Goal: Task Accomplishment & Management: Manage account settings

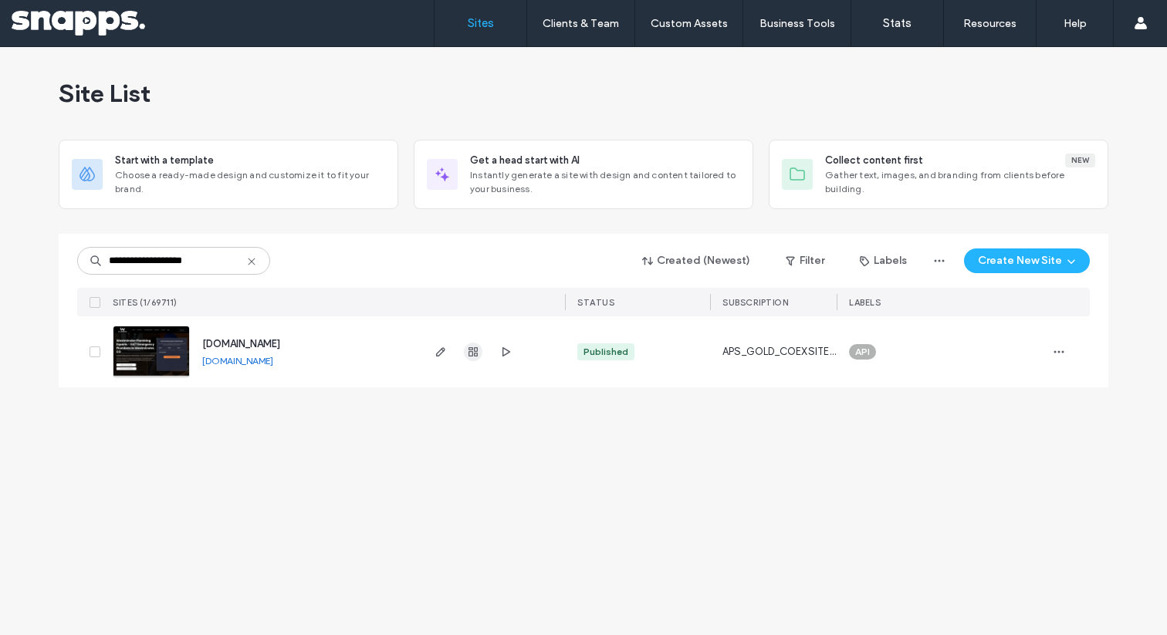
type input "**********"
click at [466, 346] on span "button" at bounding box center [473, 352] width 19 height 19
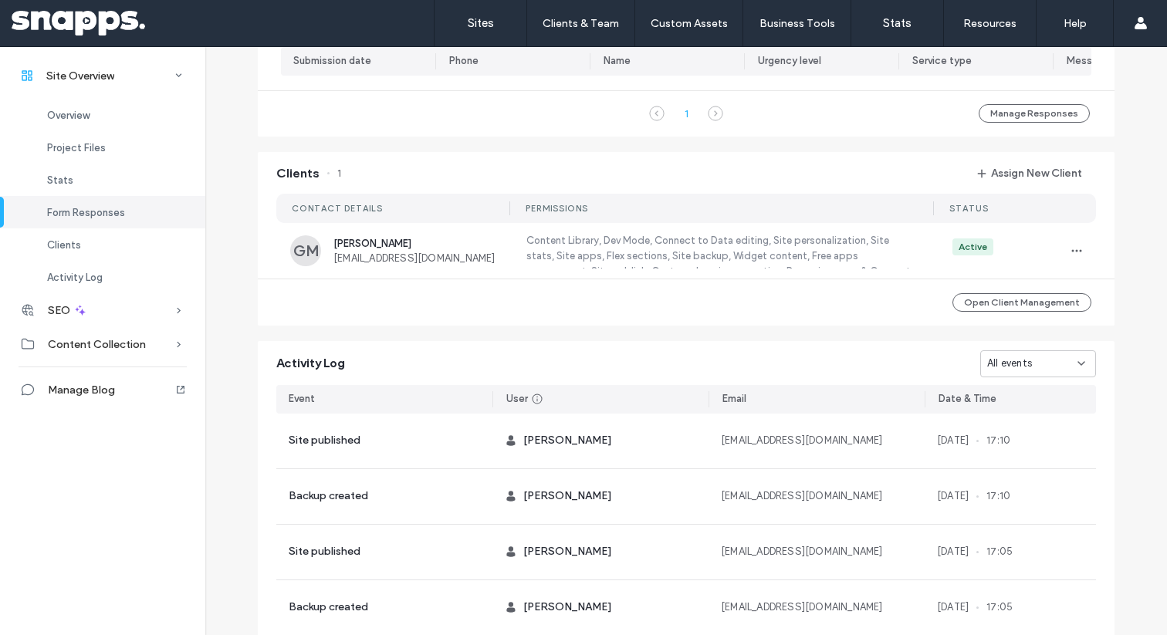
scroll to position [506, 0]
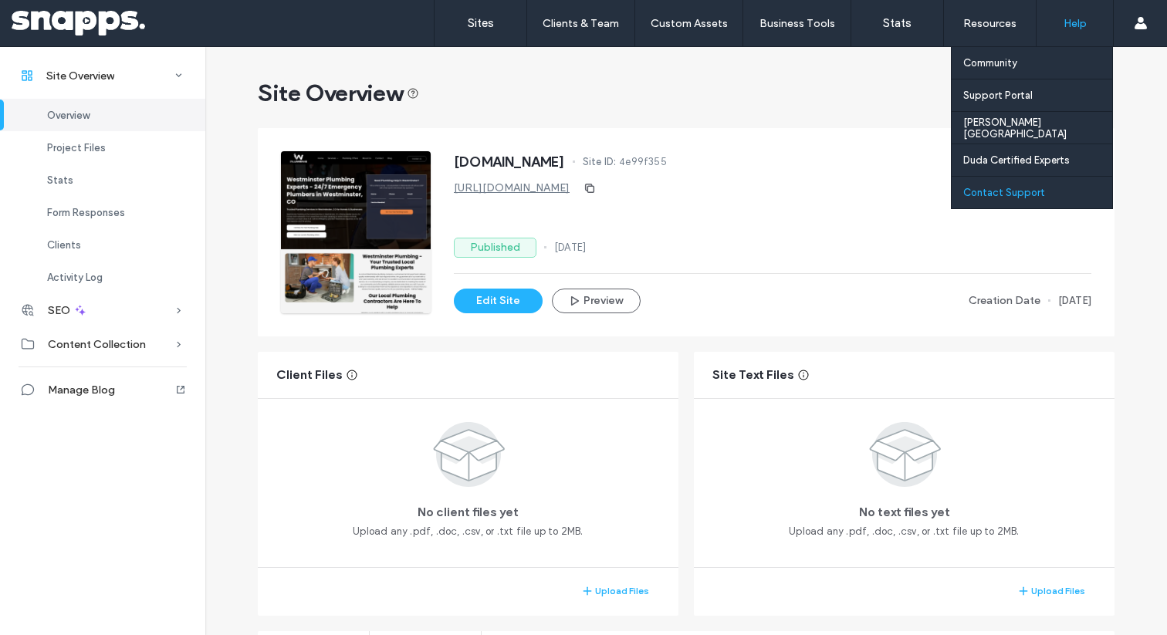
click at [991, 207] on div "Contact Support" at bounding box center [1038, 193] width 149 height 32
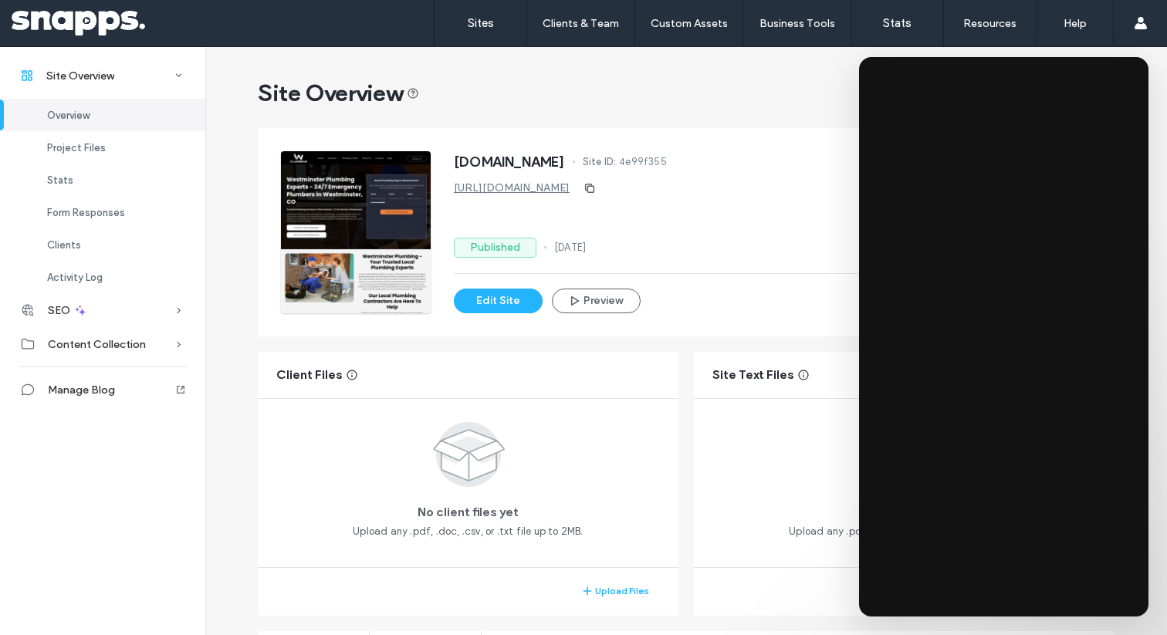
click at [667, 162] on span "4e99f355" at bounding box center [643, 161] width 48 height 15
copy span "4e99f355"
click at [516, 303] on button "Edit Site" at bounding box center [498, 301] width 89 height 25
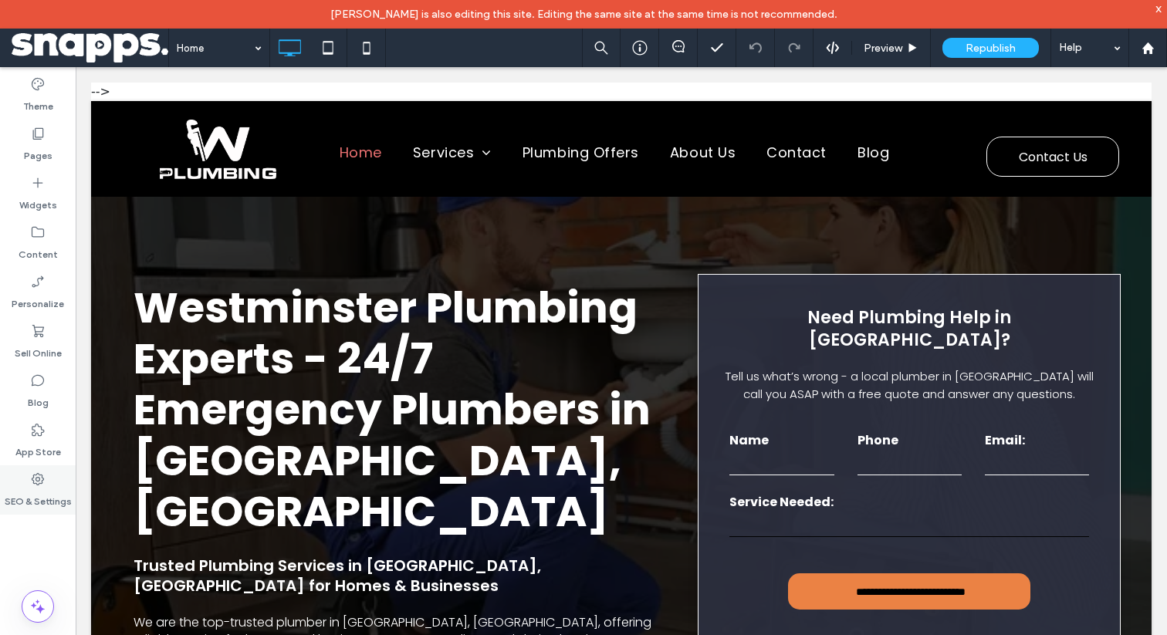
click at [30, 493] on label "SEO & Settings" at bounding box center [38, 498] width 67 height 22
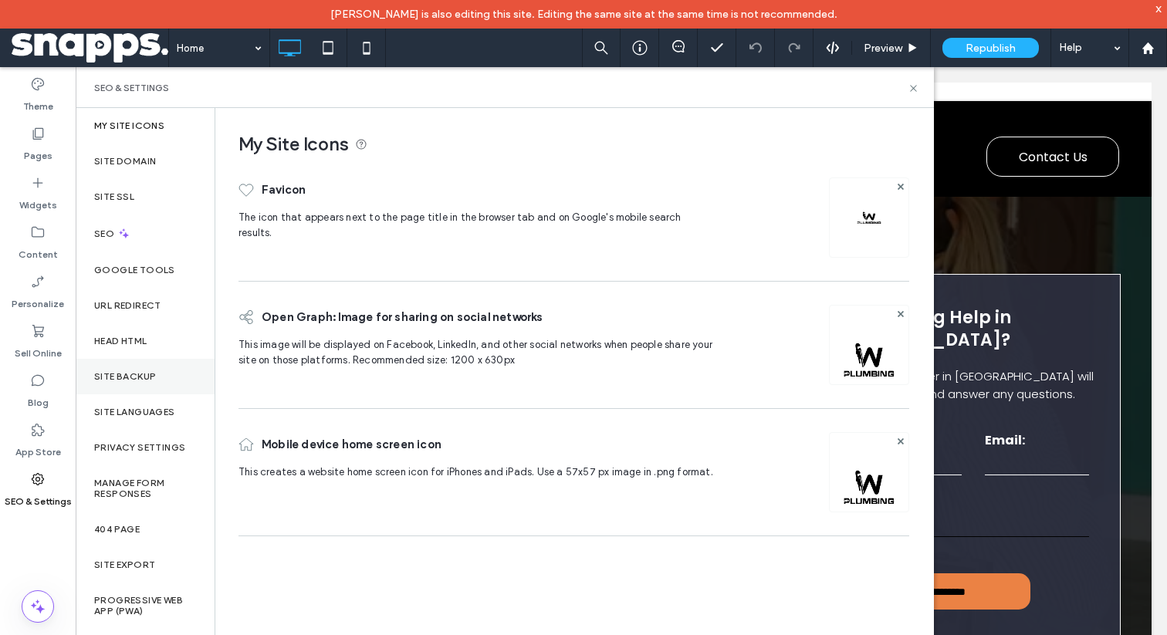
click at [124, 381] on label "Site Backup" at bounding box center [125, 376] width 62 height 11
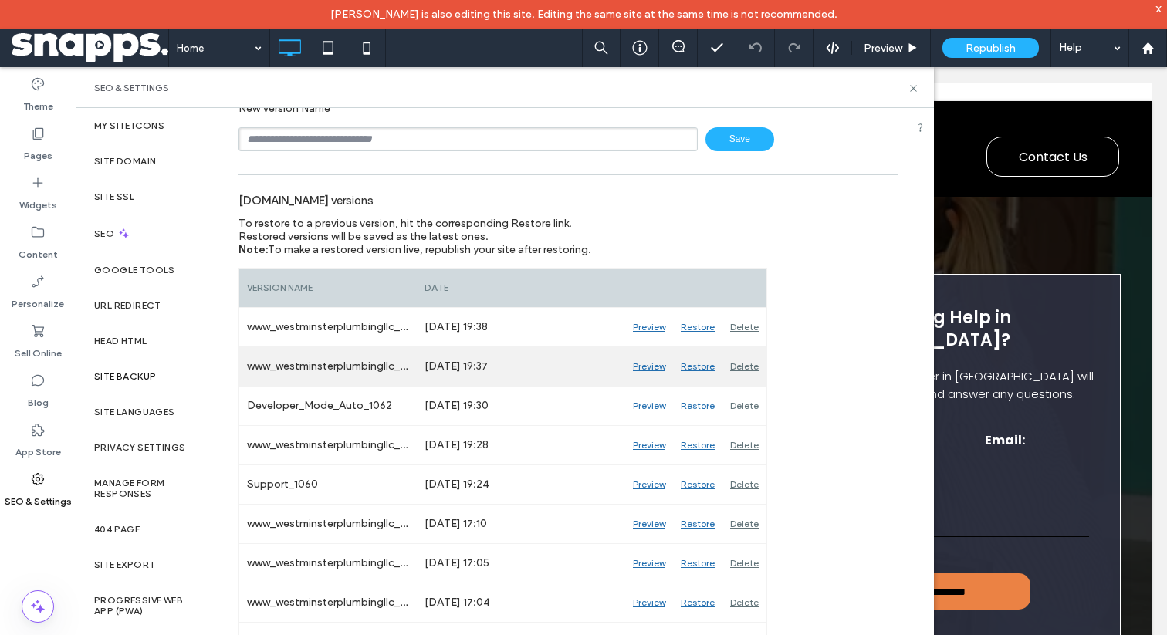
scroll to position [117, 0]
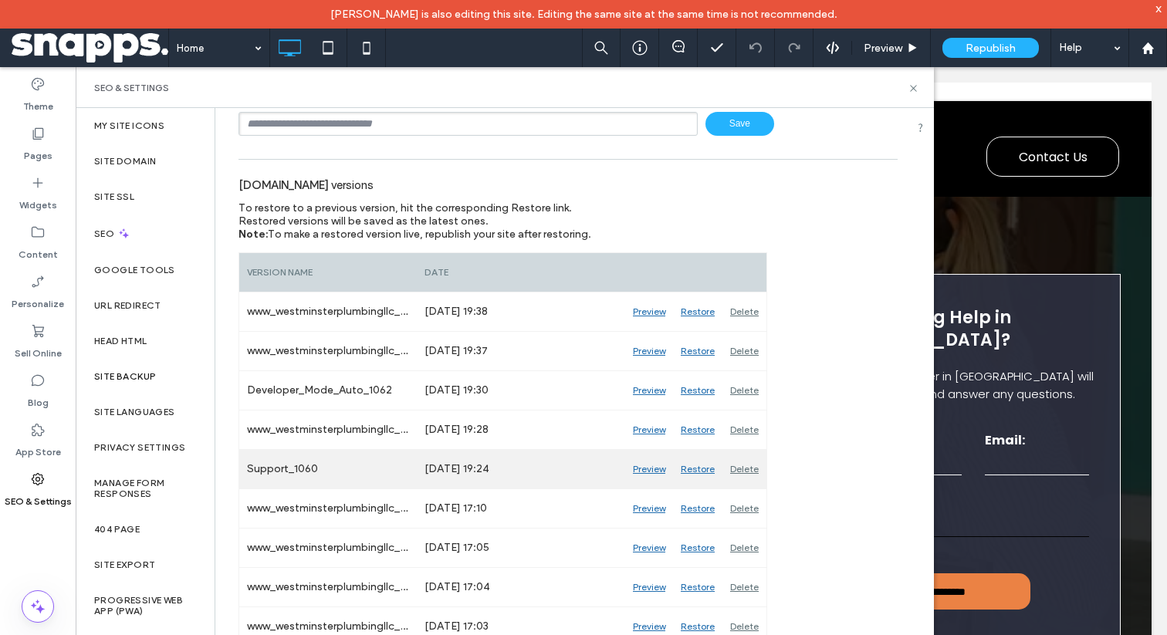
click at [651, 466] on div "Preview" at bounding box center [649, 469] width 48 height 39
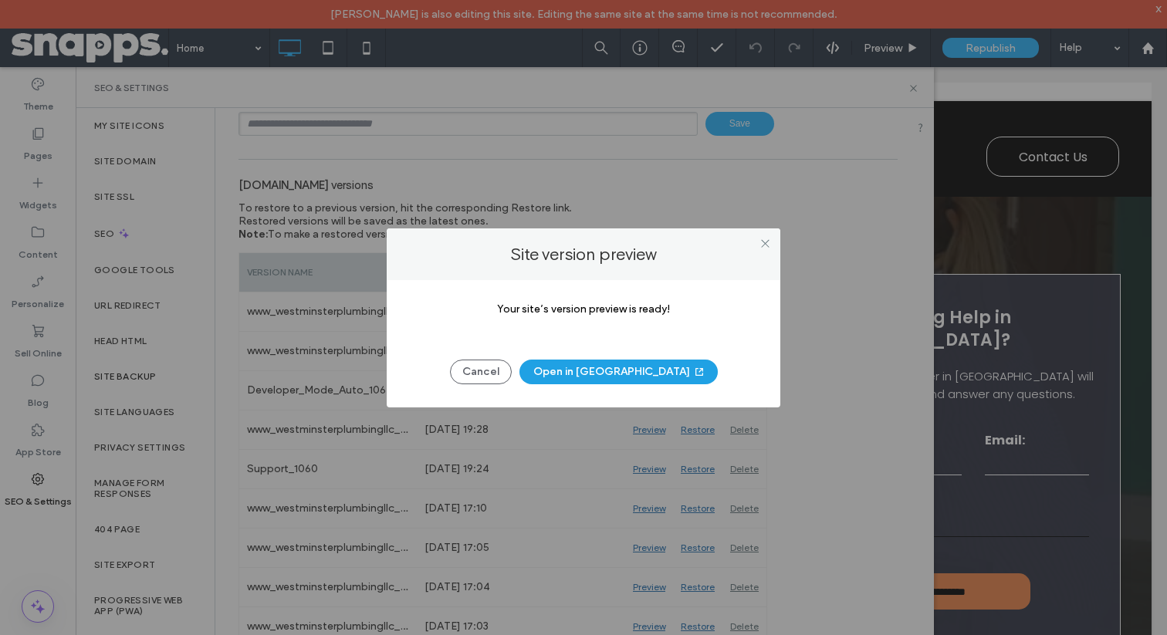
click at [611, 376] on button "Open in New Tab" at bounding box center [619, 372] width 198 height 25
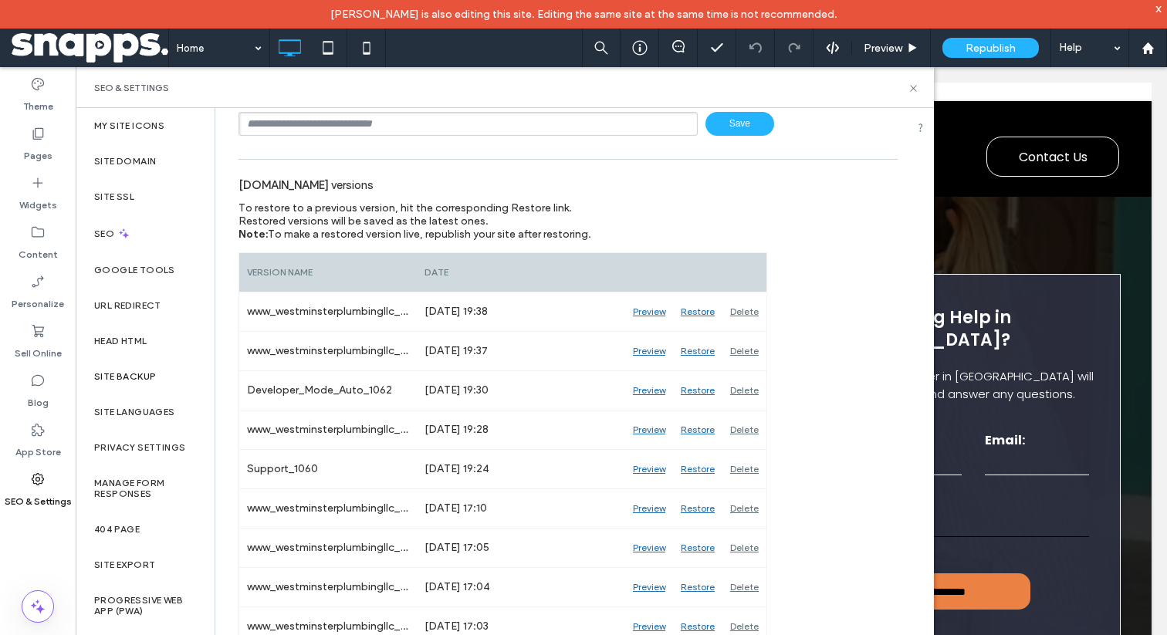
click at [485, 124] on input "text" at bounding box center [468, 124] width 459 height 24
type input "********"
click at [713, 117] on span "Save" at bounding box center [740, 124] width 69 height 24
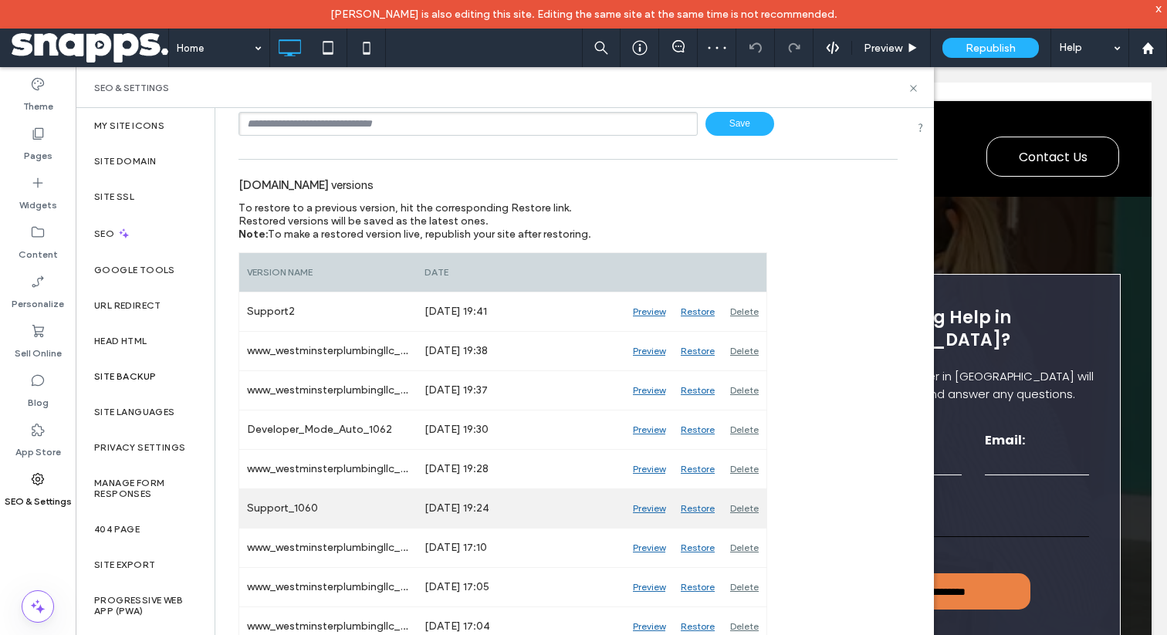
click at [699, 506] on div "Restore" at bounding box center [697, 508] width 49 height 39
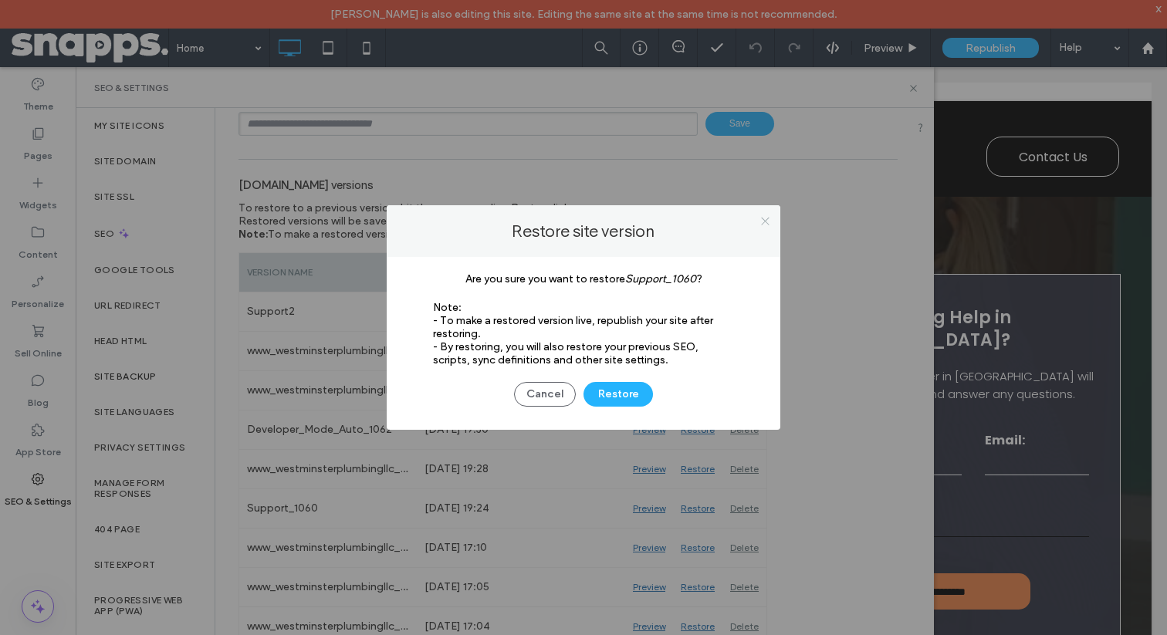
click at [766, 226] on icon at bounding box center [766, 221] width 12 height 12
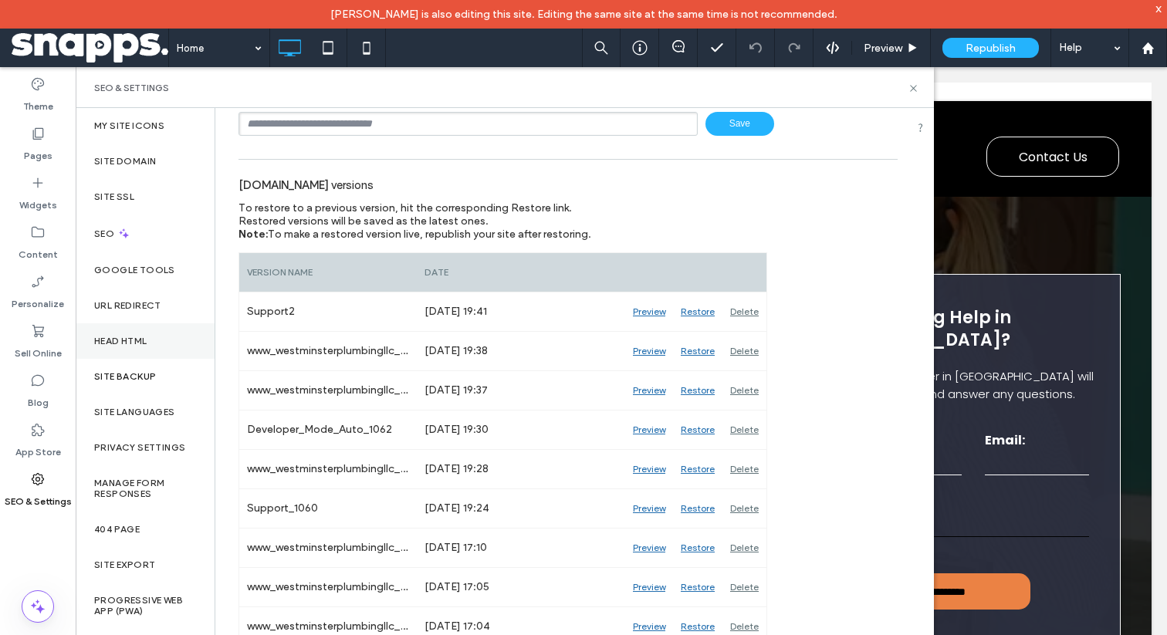
click at [159, 336] on div "Head HTML" at bounding box center [145, 341] width 139 height 36
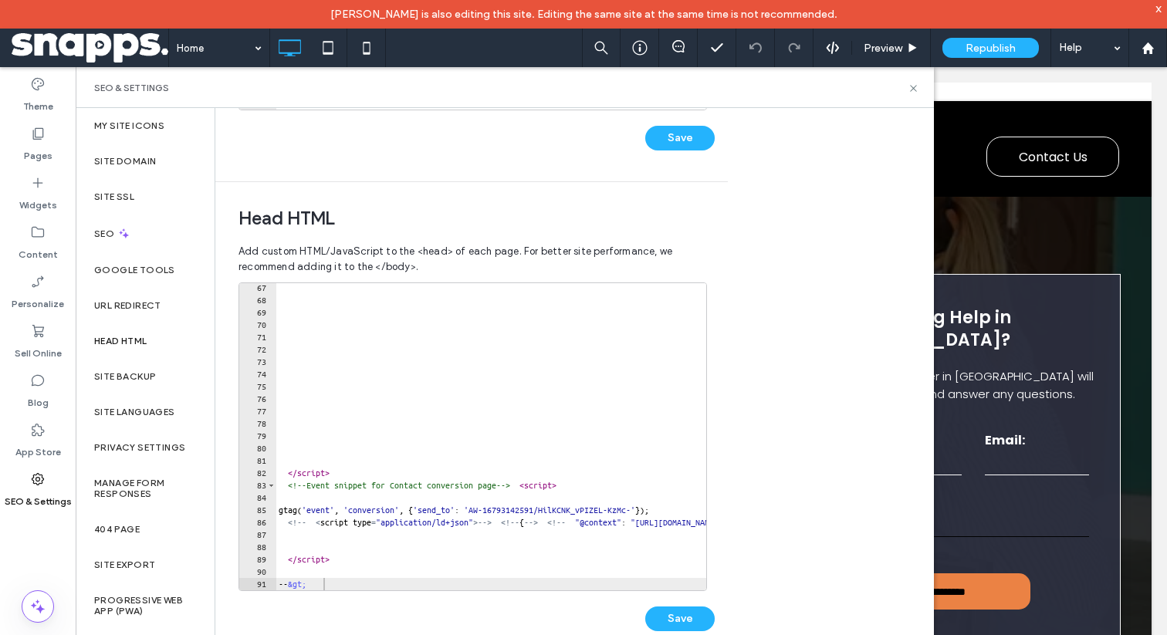
scroll to position [817, 0]
click at [151, 381] on label "Site Backup" at bounding box center [125, 376] width 62 height 11
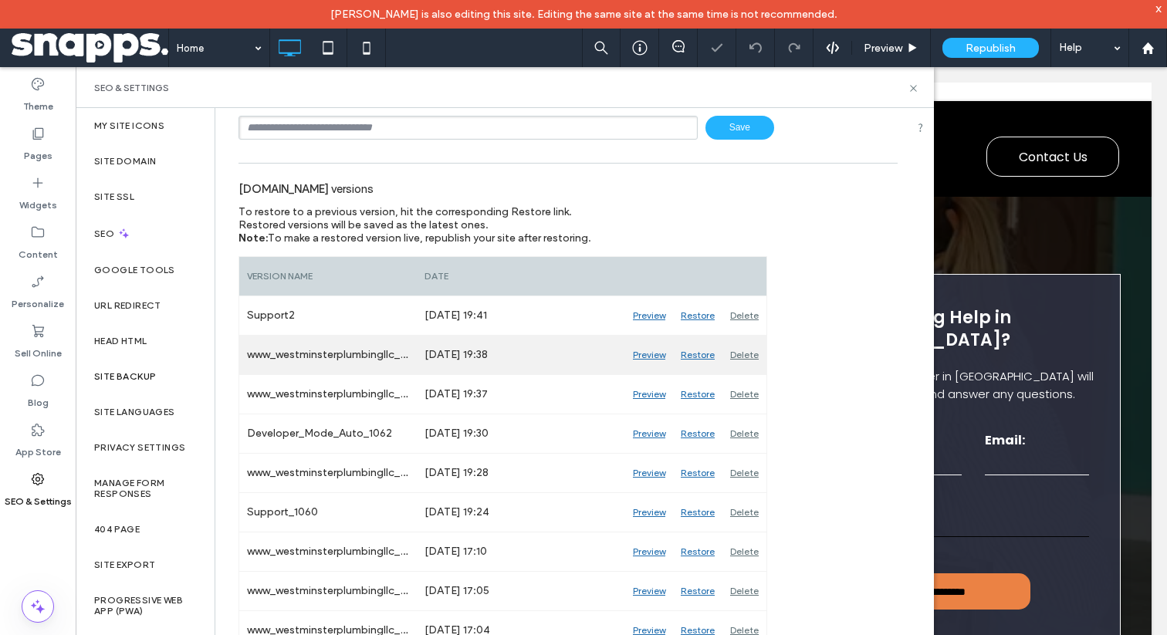
scroll to position [155, 0]
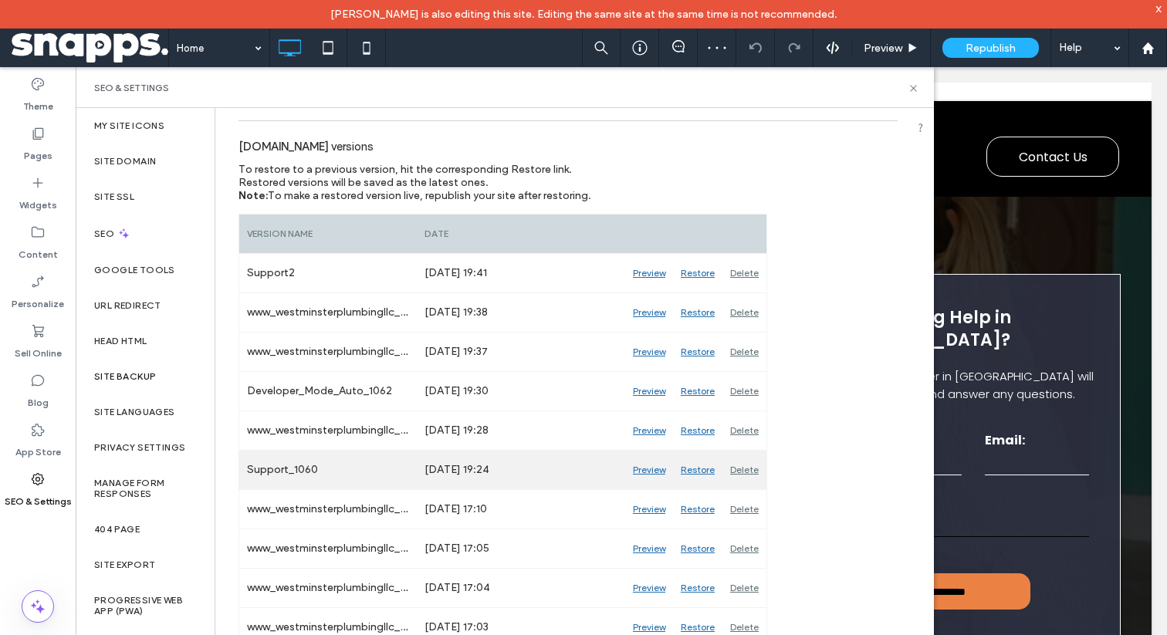
click at [700, 471] on div "Restore" at bounding box center [697, 470] width 49 height 39
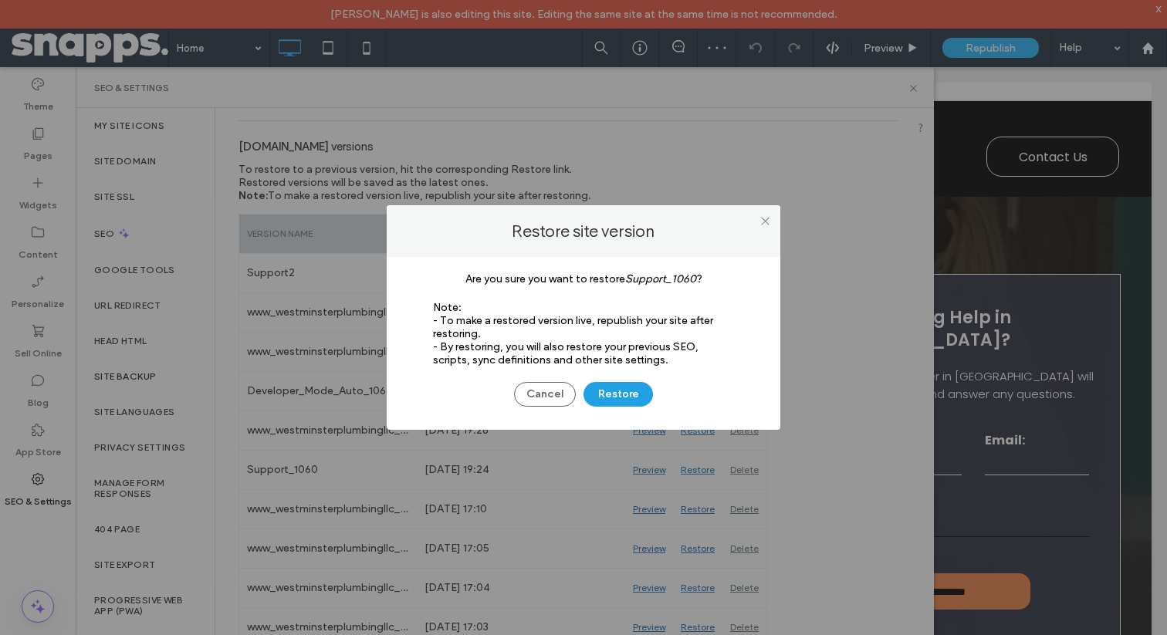
click at [625, 391] on button "Restore" at bounding box center [618, 394] width 69 height 25
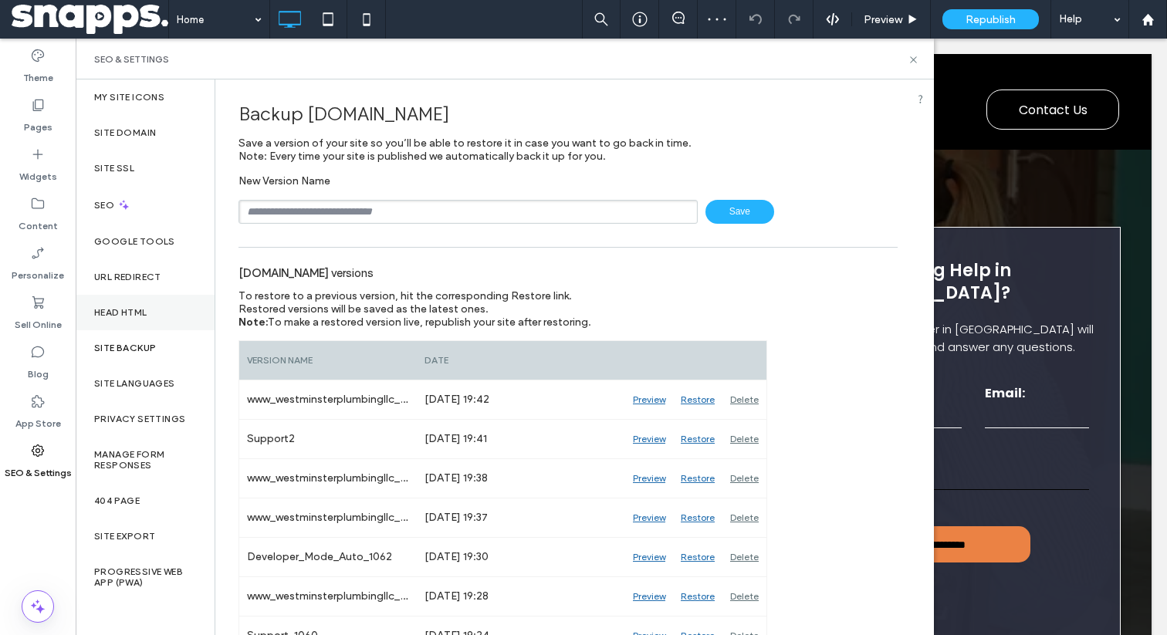
click at [141, 321] on div "Head HTML" at bounding box center [145, 313] width 139 height 36
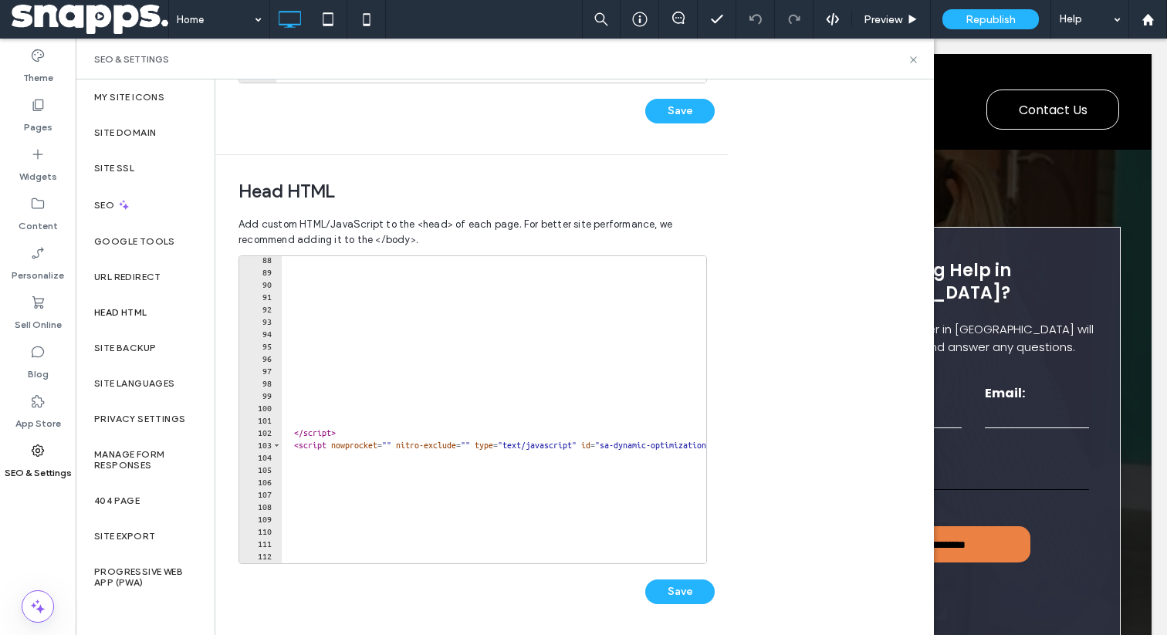
scroll to position [1077, 0]
click at [126, 340] on div "Site Backup" at bounding box center [145, 348] width 139 height 36
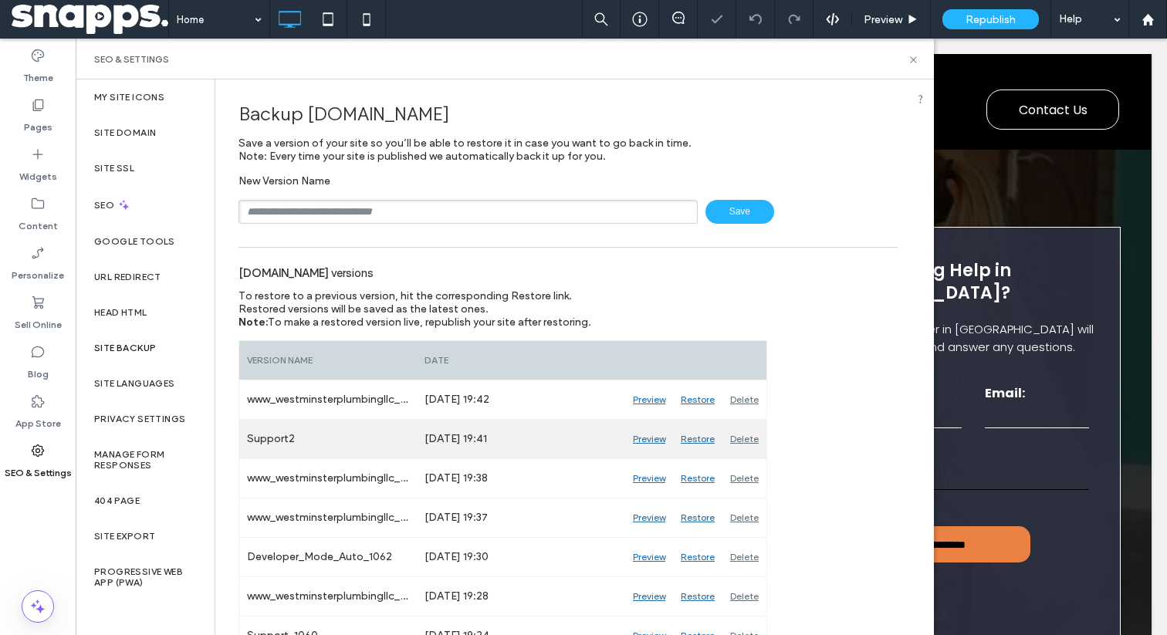
click at [698, 437] on div "Restore" at bounding box center [697, 439] width 49 height 39
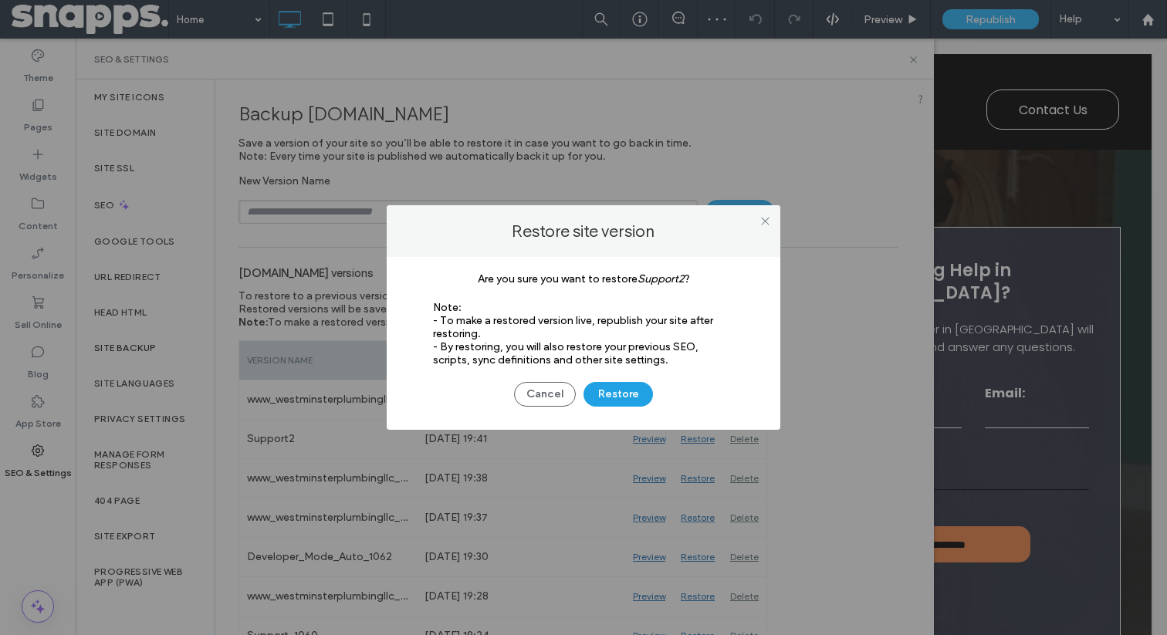
click at [621, 392] on button "Restore" at bounding box center [618, 394] width 69 height 25
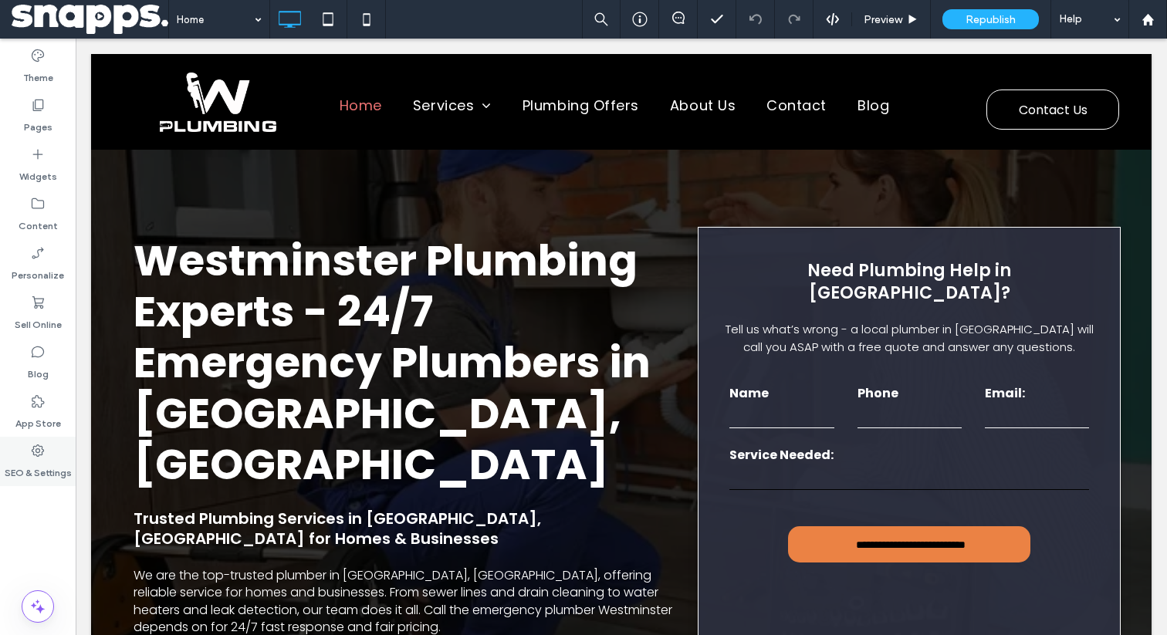
click at [46, 445] on div "SEO & Settings" at bounding box center [38, 461] width 76 height 49
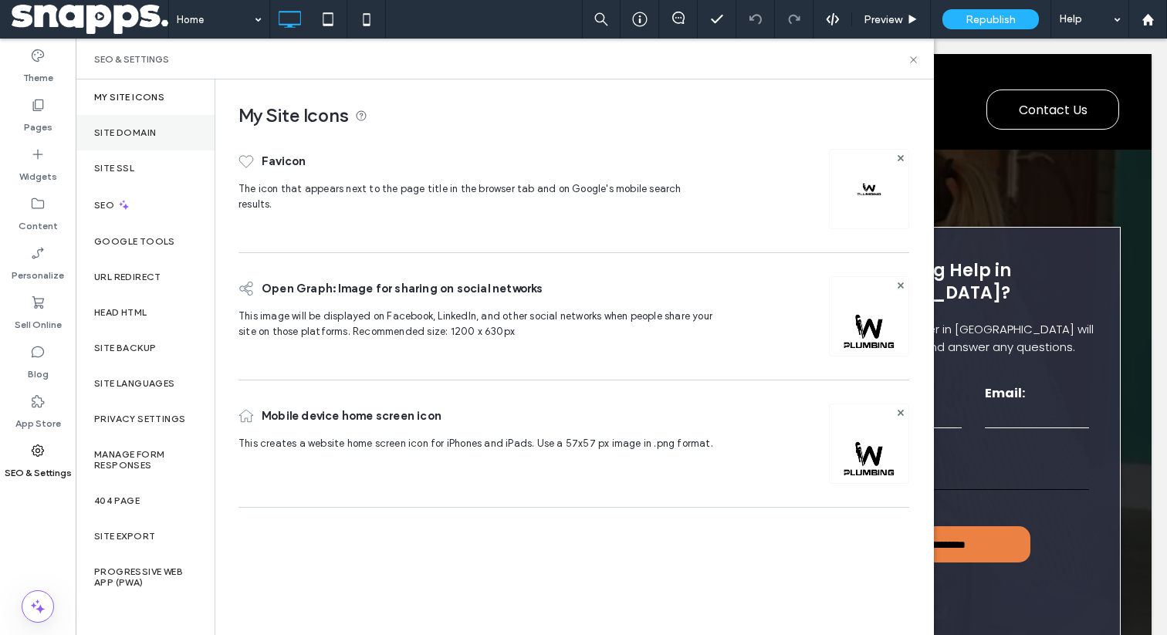
click at [151, 134] on label "Site Domain" at bounding box center [125, 132] width 62 height 11
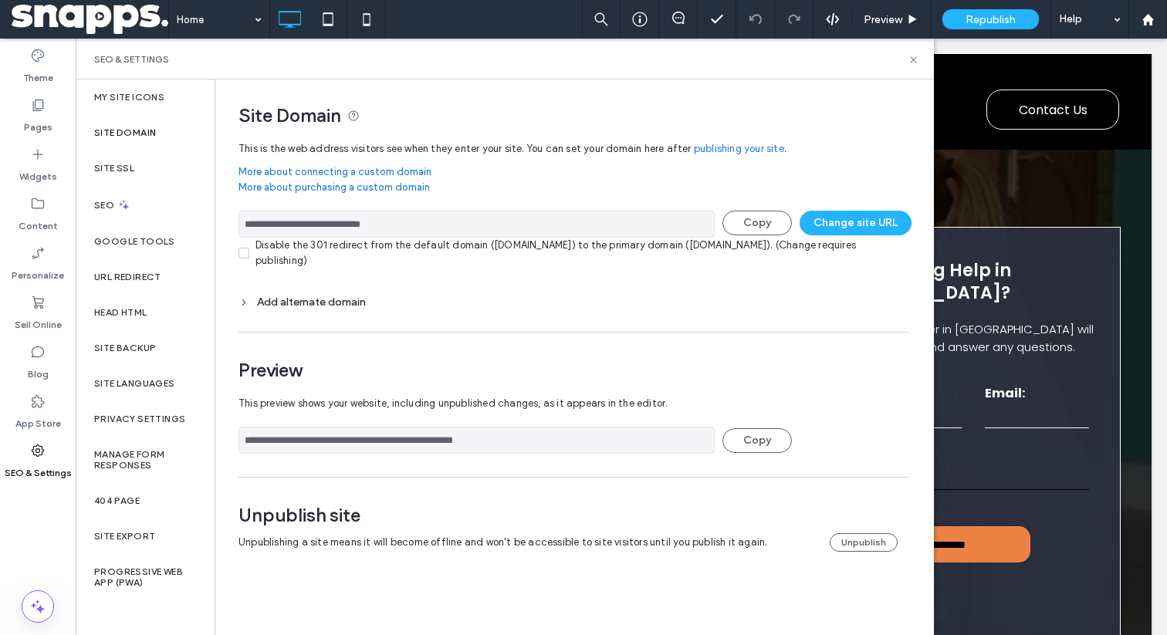
click at [292, 223] on input "**********" at bounding box center [477, 224] width 476 height 27
click at [995, 18] on span "Republish" at bounding box center [991, 19] width 50 height 13
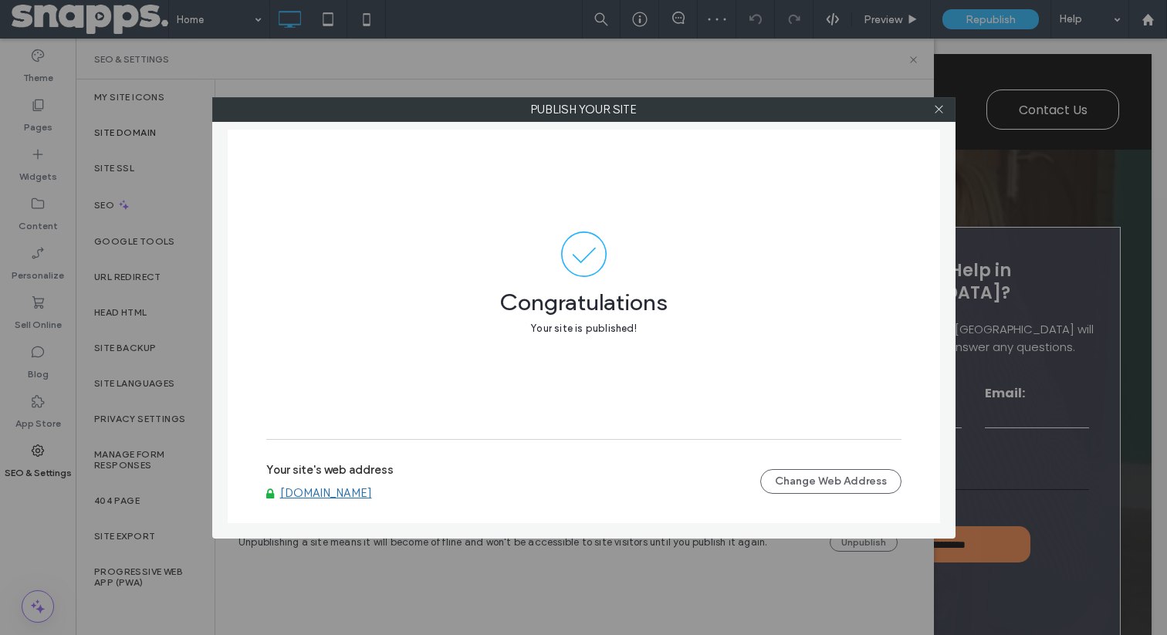
click at [352, 496] on link "[DOMAIN_NAME]" at bounding box center [326, 493] width 92 height 14
click at [941, 108] on icon at bounding box center [939, 109] width 12 height 12
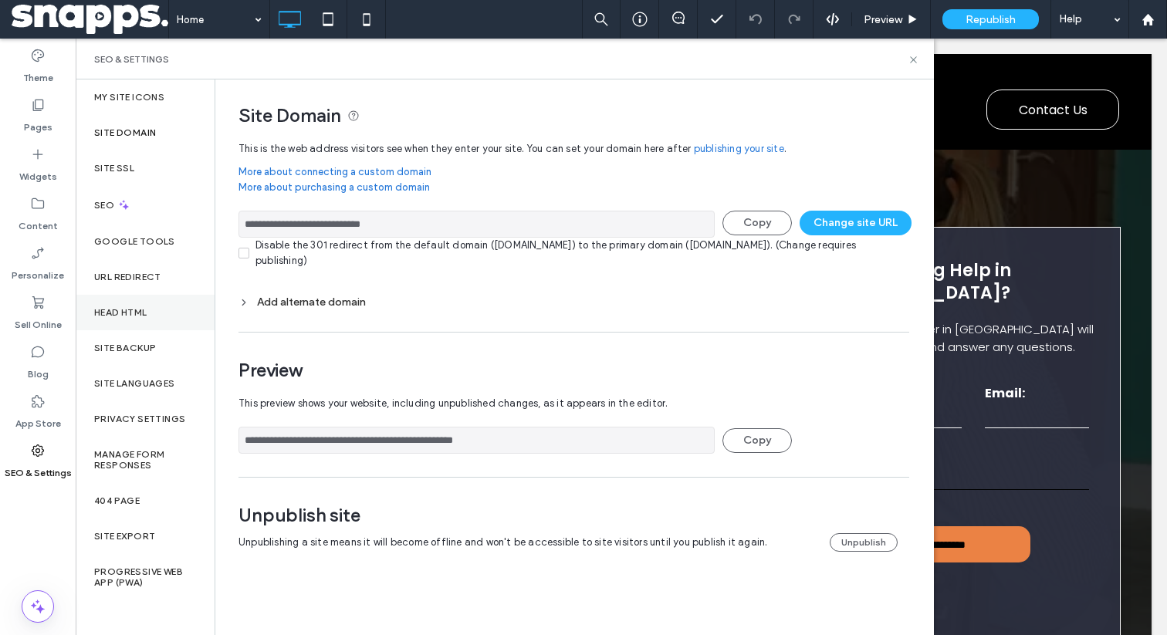
click at [127, 301] on div "Head HTML" at bounding box center [145, 313] width 139 height 36
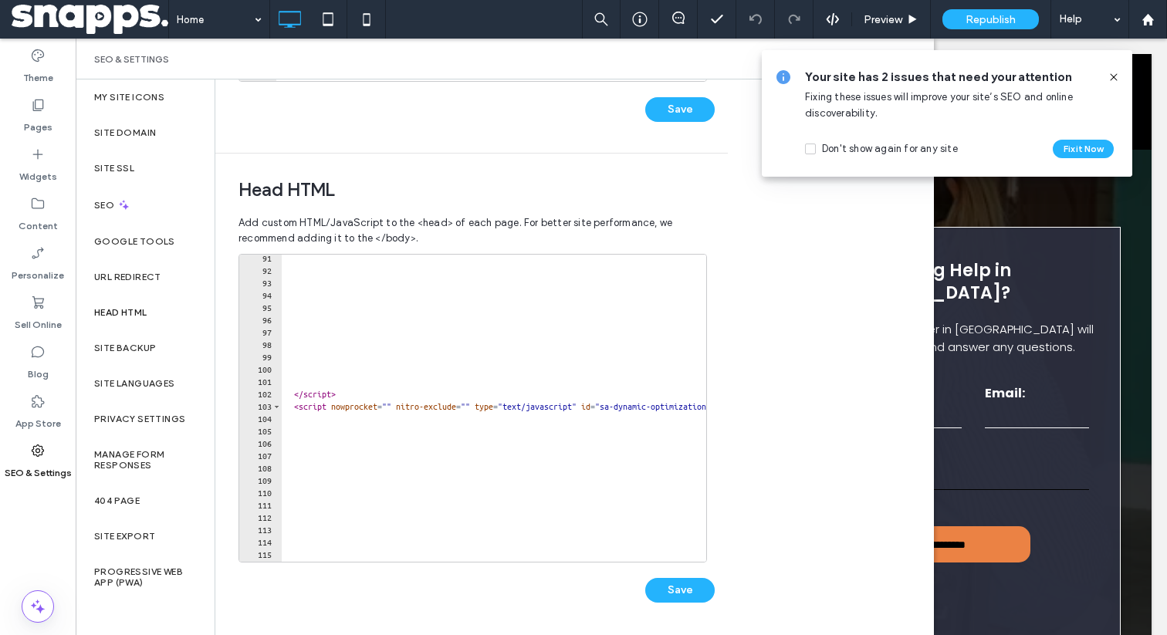
scroll to position [1114, 0]
click at [1115, 74] on icon at bounding box center [1114, 77] width 12 height 12
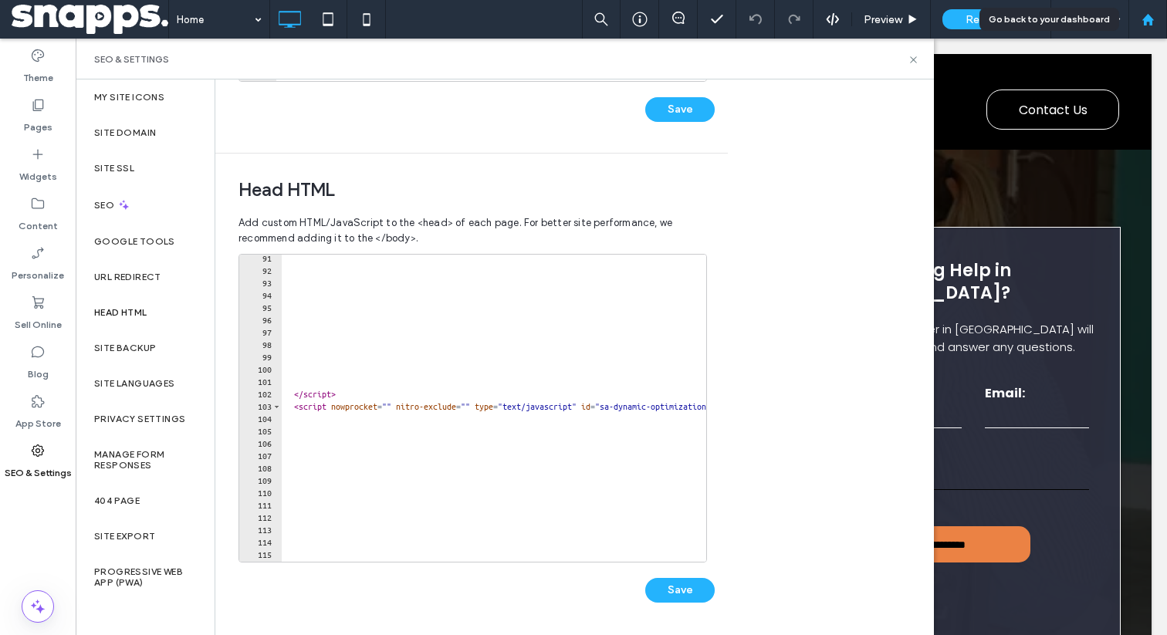
click at [1151, 11] on div at bounding box center [1148, 19] width 39 height 39
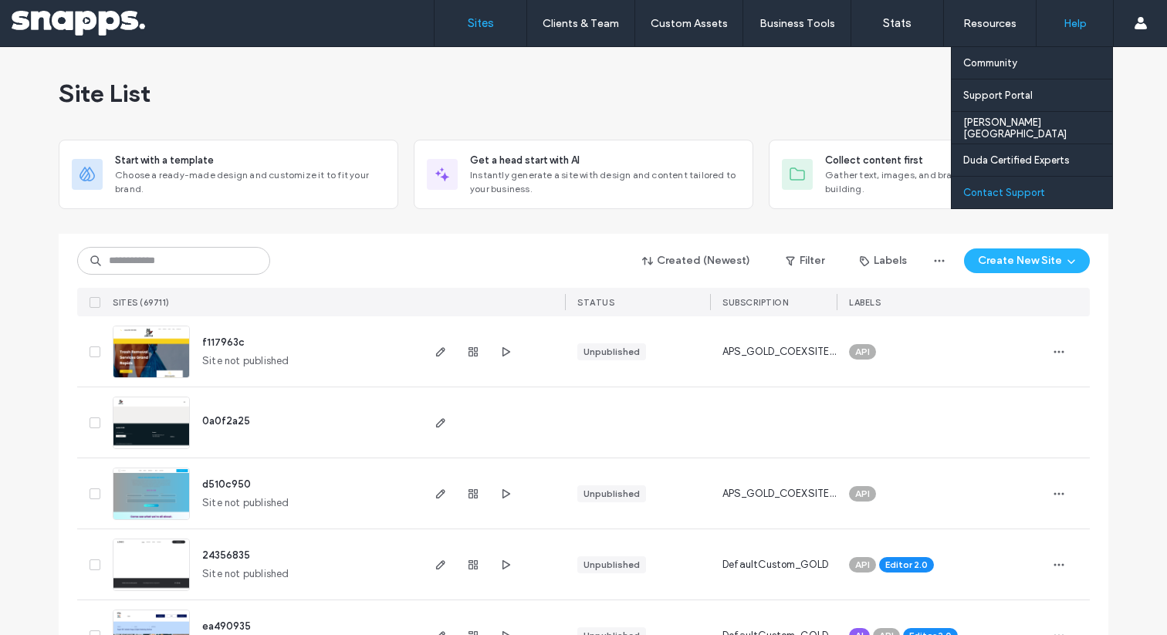
click at [969, 182] on div "Contact Support" at bounding box center [1038, 193] width 149 height 32
